Goal: Task Accomplishment & Management: Use online tool/utility

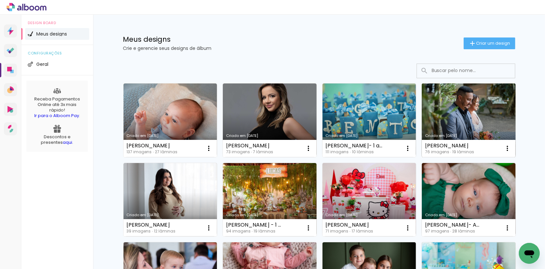
click at [455, 122] on link "Criado em [DATE]" at bounding box center [469, 121] width 94 height 74
click at [490, 124] on link "Criado em [DATE]" at bounding box center [469, 121] width 94 height 74
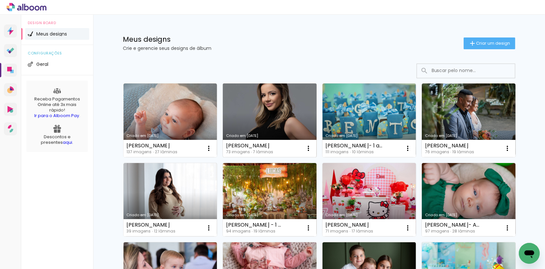
click at [286, 98] on link "Criado em [DATE]" at bounding box center [270, 121] width 94 height 74
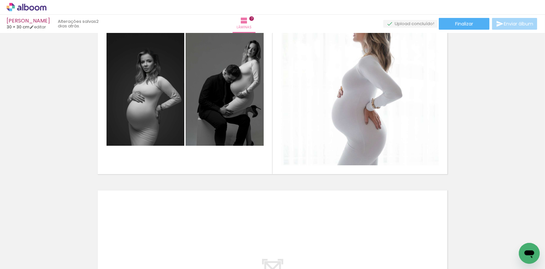
scroll to position [1198, 0]
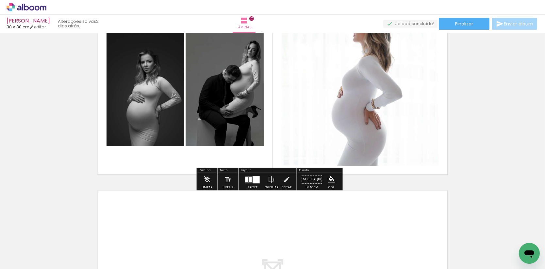
click at [29, 6] on icon at bounding box center [27, 7] width 40 height 8
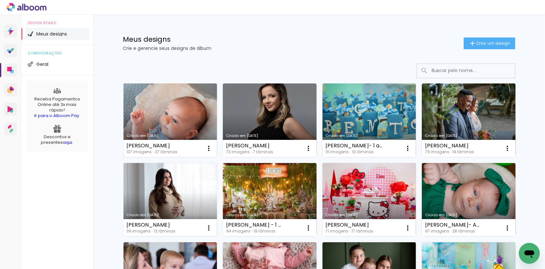
click at [164, 116] on link "Criado em [DATE]" at bounding box center [170, 121] width 94 height 74
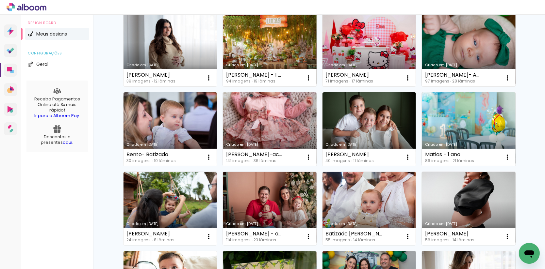
scroll to position [151, 0]
